Goal: Task Accomplishment & Management: Complete application form

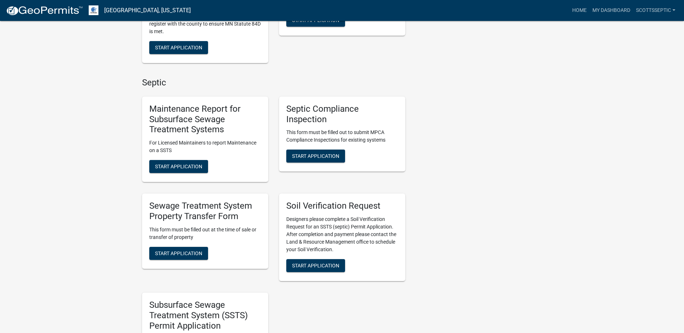
scroll to position [433, 0]
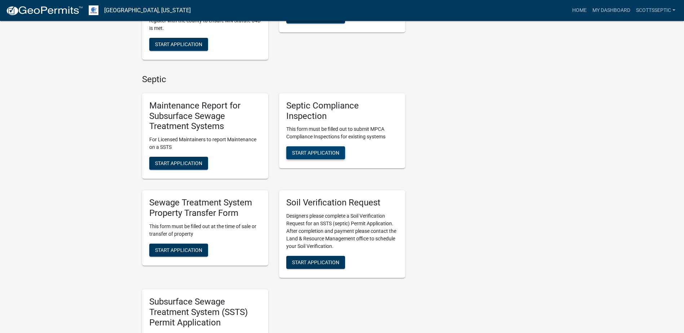
click at [311, 147] on button "Start Application" at bounding box center [315, 152] width 59 height 13
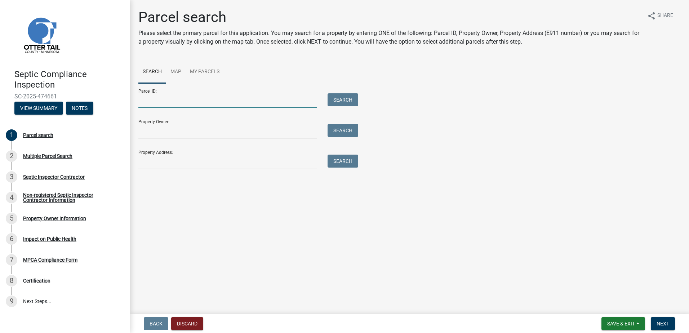
drag, startPoint x: 169, startPoint y: 105, endPoint x: 187, endPoint y: 93, distance: 22.2
click at [169, 105] on input "Parcel ID:" at bounding box center [227, 100] width 178 height 15
type input "17000050070004"
click at [338, 95] on button "Search" at bounding box center [343, 99] width 31 height 13
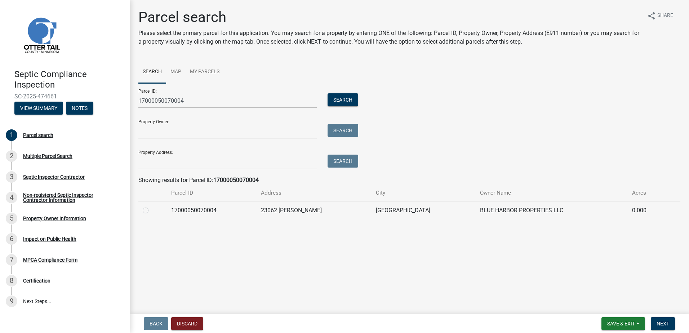
click at [151, 206] on label at bounding box center [151, 206] width 0 height 0
click at [151, 211] on input "radio" at bounding box center [153, 208] width 5 height 5
radio input "true"
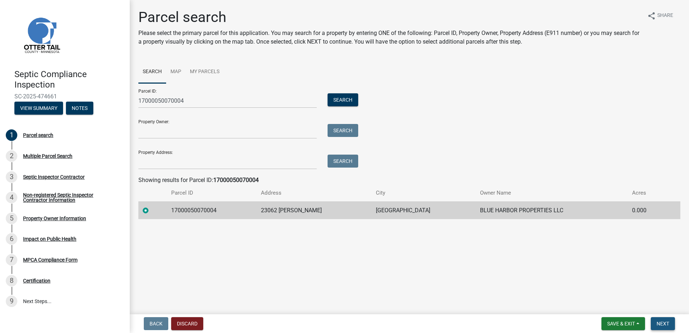
click at [661, 323] on span "Next" at bounding box center [663, 324] width 13 height 6
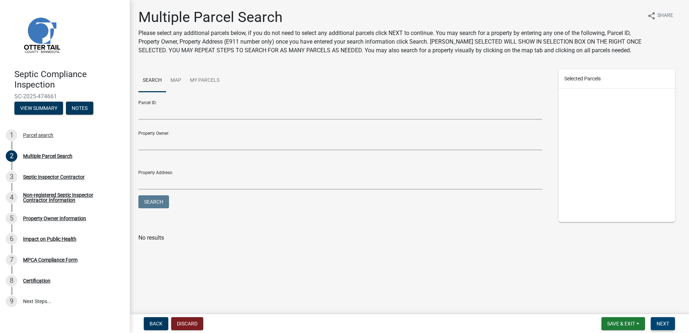
click at [660, 323] on span "Next" at bounding box center [663, 324] width 13 height 6
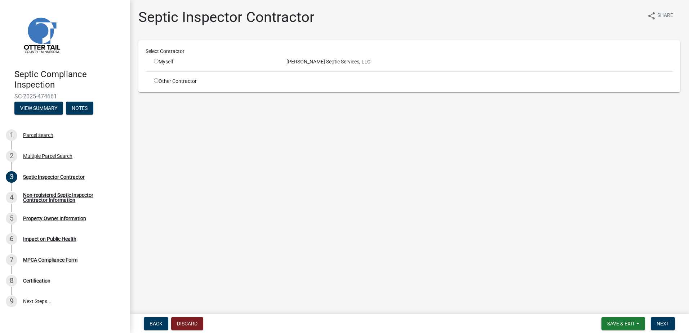
click at [158, 62] on input "radio" at bounding box center [156, 61] width 5 height 5
radio input "true"
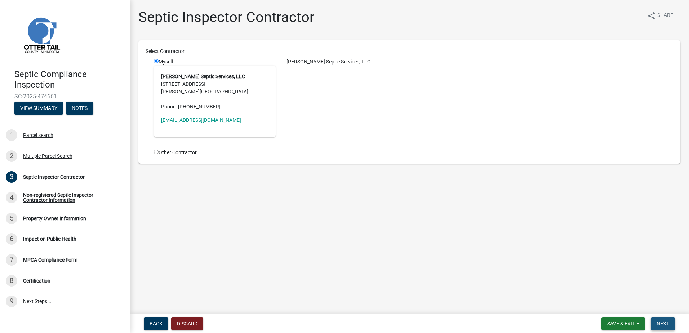
click at [665, 326] on span "Next" at bounding box center [663, 324] width 13 height 6
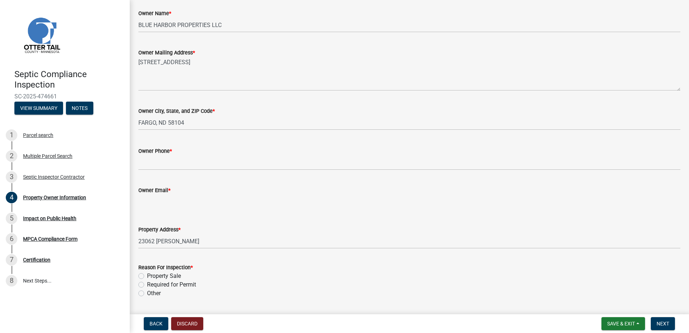
scroll to position [144, 0]
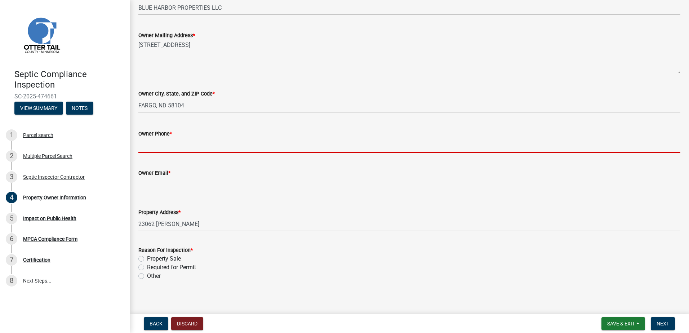
click at [149, 143] on input "Owner Phone *" at bounding box center [409, 145] width 542 height 15
type input "0000000000"
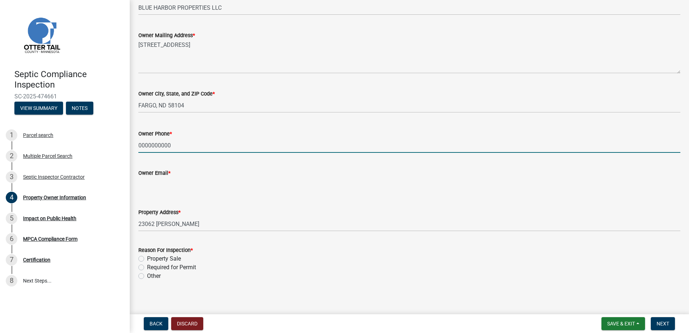
type input "[EMAIL_ADDRESS][DOMAIN_NAME]"
type input "2182051667"
click at [147, 258] on label "Property Sale" at bounding box center [164, 259] width 34 height 9
click at [147, 258] on input "Property Sale" at bounding box center [149, 257] width 5 height 5
radio input "true"
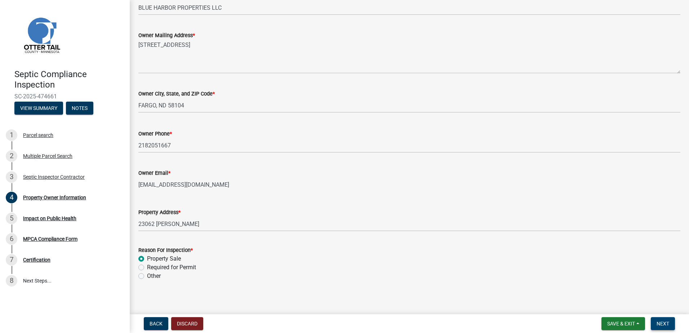
click at [666, 325] on span "Next" at bounding box center [663, 324] width 13 height 6
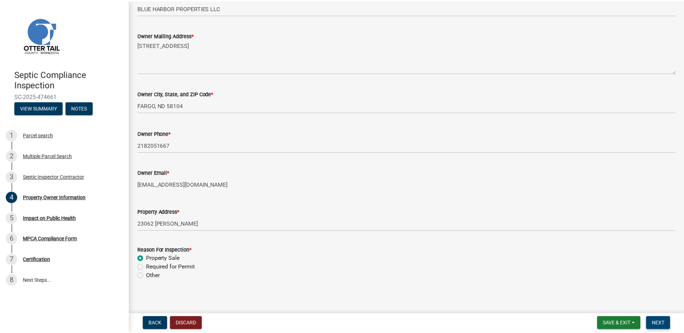
scroll to position [0, 0]
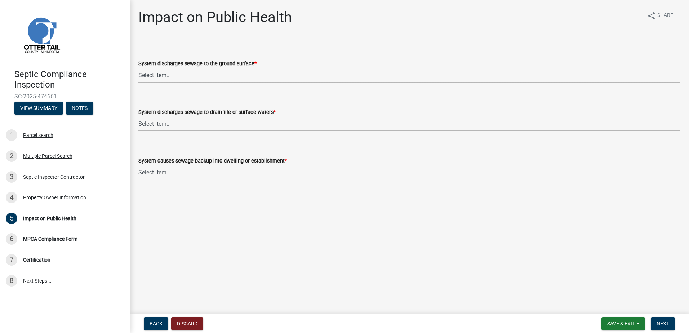
click at [149, 72] on select "Select Item... Yes No" at bounding box center [409, 75] width 542 height 15
click at [138, 68] on select "Select Item... Yes No" at bounding box center [409, 75] width 542 height 15
select select "9c5ef684-d0d4-4879-ab12-905ddbd81a72"
click at [145, 123] on select "Select Item... Yes No" at bounding box center [409, 123] width 542 height 15
click at [138, 116] on select "Select Item... Yes No" at bounding box center [409, 123] width 542 height 15
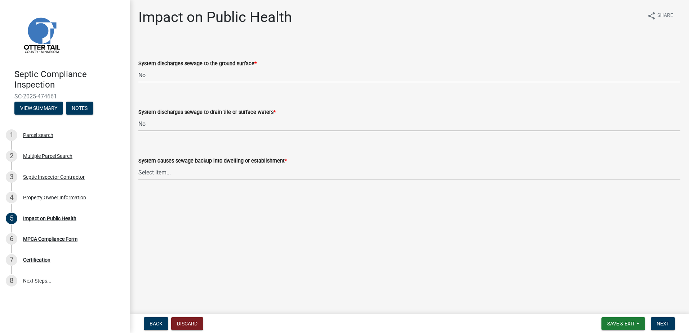
select select "7d491a2b-e9f0-4952-b474-53ca749b22af"
drag, startPoint x: 141, startPoint y: 169, endPoint x: 141, endPoint y: 180, distance: 11.2
click at [141, 172] on select "Select Item... Yes No" at bounding box center [409, 172] width 542 height 15
click at [138, 203] on main "Impact on Public Health share Share System discharges sewage to the ground surf…" at bounding box center [409, 155] width 559 height 311
click at [163, 172] on select "Select Item... Yes No" at bounding box center [409, 172] width 542 height 15
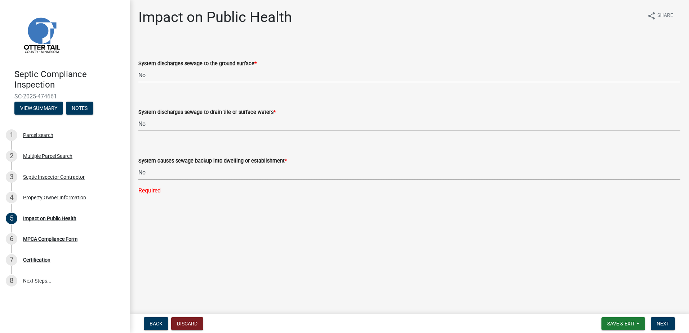
click at [138, 165] on select "Select Item... Yes No" at bounding box center [409, 172] width 542 height 15
select select "6e07b46b-a403-4f3e-b4fc-218acc732c01"
drag, startPoint x: 661, startPoint y: 324, endPoint x: 651, endPoint y: 319, distance: 10.8
click at [659, 324] on span "Next" at bounding box center [663, 324] width 13 height 6
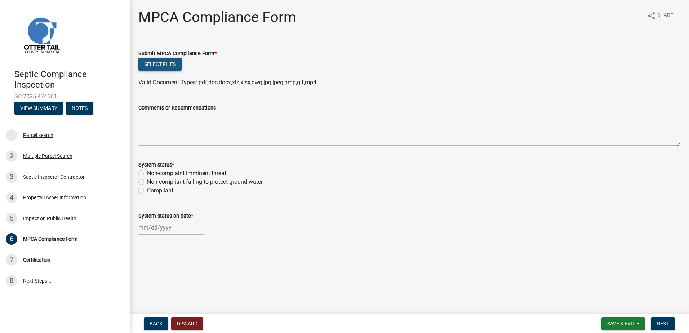
click at [156, 67] on button "Select files" at bounding box center [159, 64] width 43 height 13
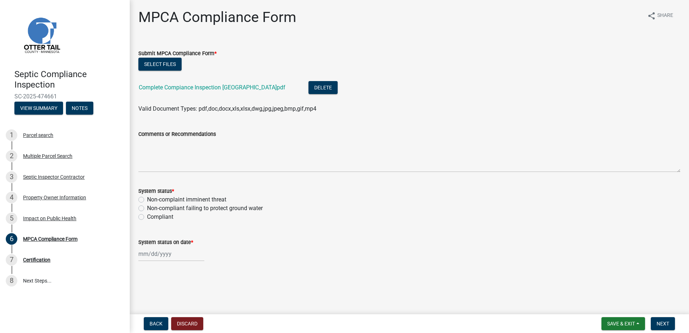
click at [147, 218] on label "Compliant" at bounding box center [160, 217] width 26 height 9
click at [147, 217] on input "Compliant" at bounding box center [149, 215] width 5 height 5
radio input "true"
select select "9"
select select "2025"
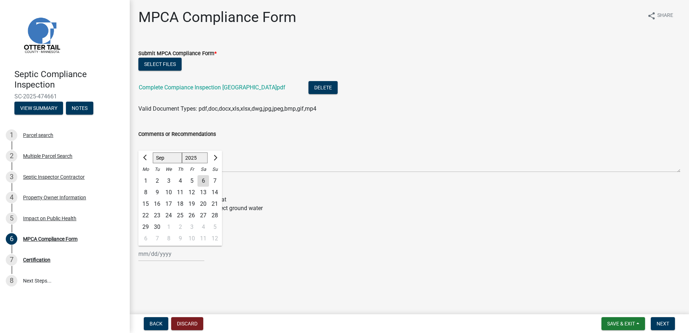
click at [153, 255] on div "[PERSON_NAME] Feb Mar Apr [PERSON_NAME][DATE] Oct Nov [DATE] 1526 1527 1528 152…" at bounding box center [171, 254] width 66 height 15
click at [180, 178] on div "4" at bounding box center [180, 181] width 12 height 12
type input "[DATE]"
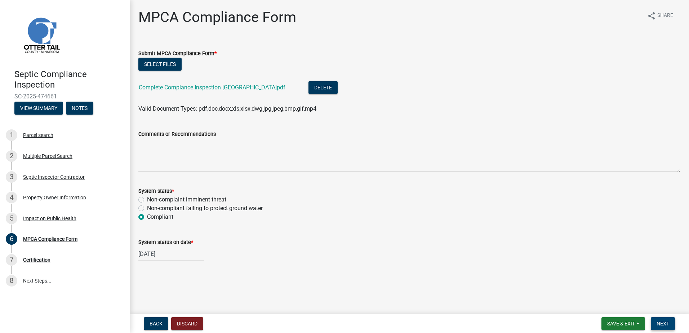
click at [663, 324] on span "Next" at bounding box center [663, 324] width 13 height 6
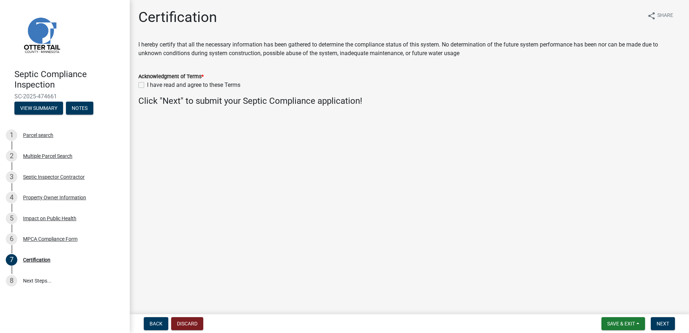
click at [147, 87] on label "I have read and agree to these Terms" at bounding box center [193, 85] width 93 height 9
click at [147, 85] on input "I have read and agree to these Terms" at bounding box center [149, 83] width 5 height 5
checkbox input "true"
click at [660, 324] on span "Next" at bounding box center [663, 324] width 13 height 6
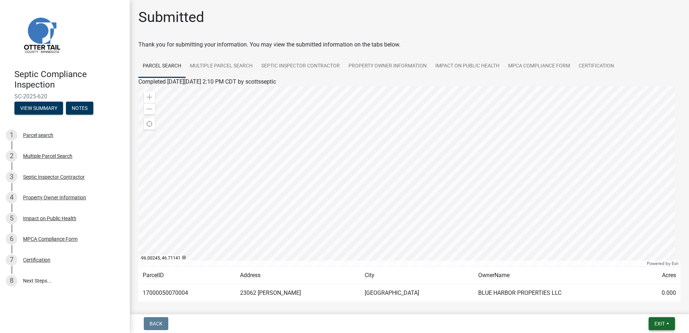
click at [667, 324] on button "Exit" at bounding box center [662, 323] width 26 height 13
click at [639, 307] on button "Save & Exit" at bounding box center [647, 304] width 58 height 17
